Goal: Navigation & Orientation: Find specific page/section

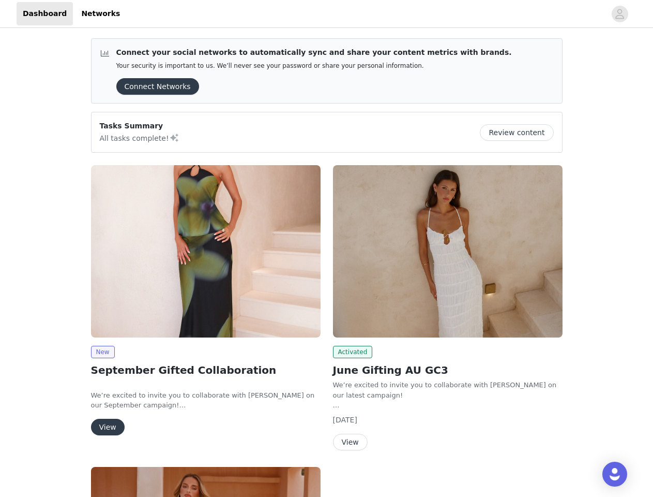
click at [327, 248] on div "Activated June Gifting AU GC3 We’re excited to invite you to collaborate with […" at bounding box center [448, 310] width 242 height 302
click at [326, 14] on div at bounding box center [366, 13] width 480 height 23
click at [620, 14] on icon "avatar" at bounding box center [620, 14] width 10 height 17
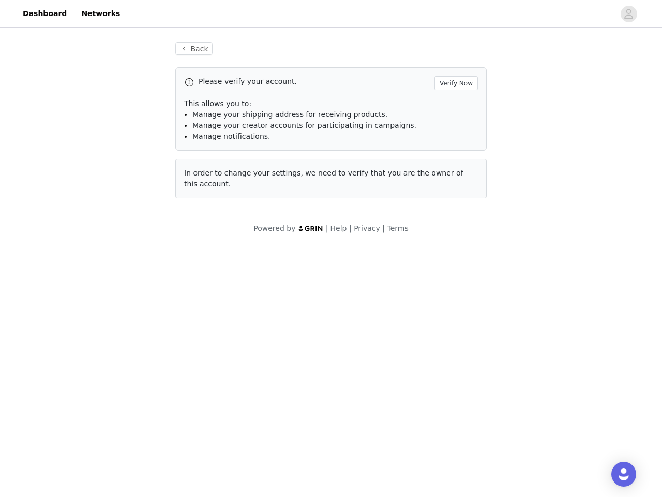
click at [154, 86] on div "Back Please verify your account. Verify Now This allows you to: Manage your shi…" at bounding box center [331, 138] width 662 height 216
click at [521, 132] on div "Back Please verify your account. Verify Now This allows you to: Manage your shi…" at bounding box center [331, 138] width 662 height 216
click at [206, 251] on body "Dashboard Networks Back Please verify your account. Verify Now This allows you …" at bounding box center [331, 248] width 662 height 497
click at [102, 352] on body "Dashboard Networks Back Please verify your account. Verify Now This allows you …" at bounding box center [331, 248] width 662 height 497
click at [107, 427] on body "Dashboard Networks Back Please verify your account. Verify Now This allows you …" at bounding box center [331, 248] width 662 height 497
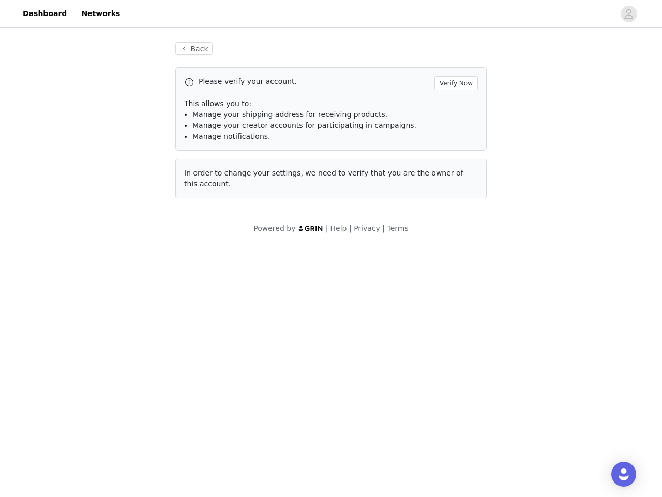
click at [448, 251] on body "Dashboard Networks Back Please verify your account. Verify Now This allows you …" at bounding box center [331, 248] width 662 height 497
click at [351, 352] on body "Dashboard Networks Back Please verify your account. Verify Now This allows you …" at bounding box center [331, 248] width 662 height 497
